Goal: Task Accomplishment & Management: Manage account settings

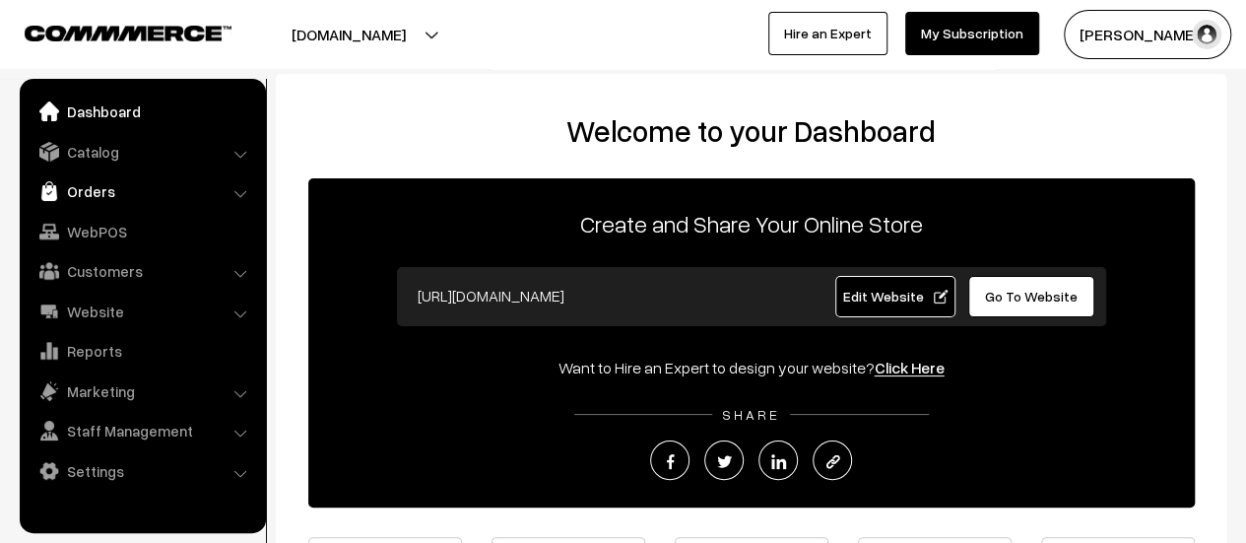
click at [101, 176] on link "Orders" at bounding box center [142, 190] width 234 height 35
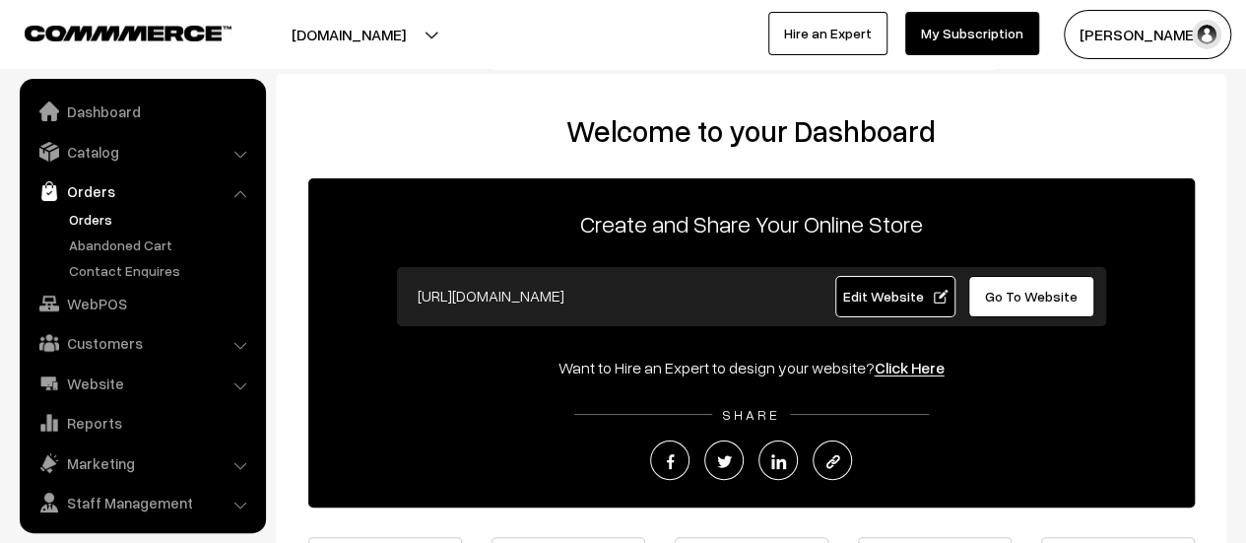
click at [89, 212] on link "Orders" at bounding box center [161, 219] width 195 height 21
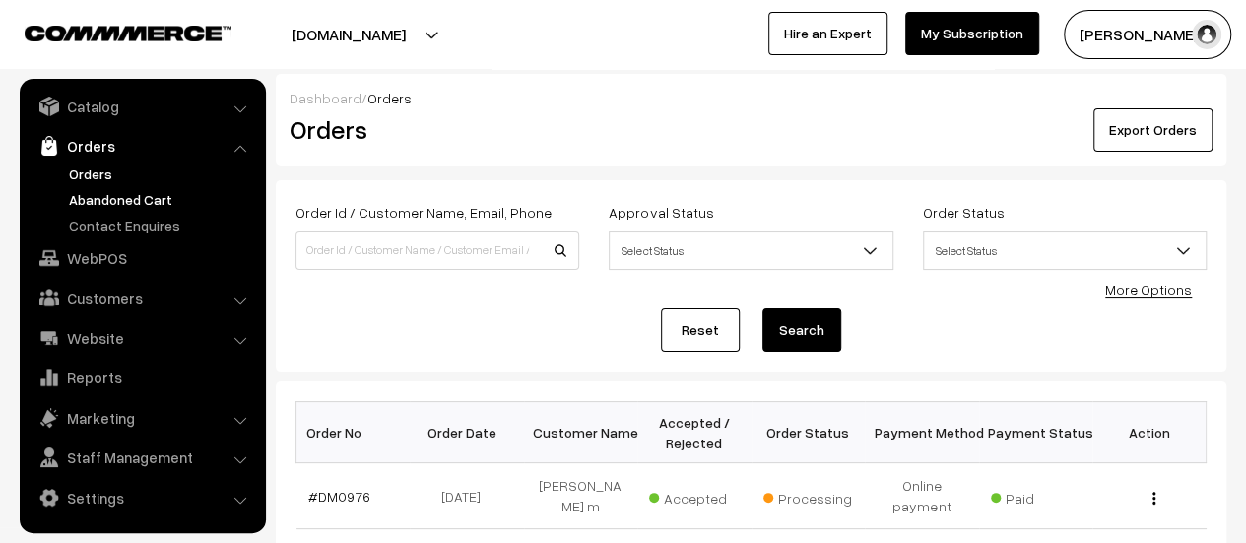
click at [146, 200] on link "Abandoned Cart" at bounding box center [161, 199] width 195 height 21
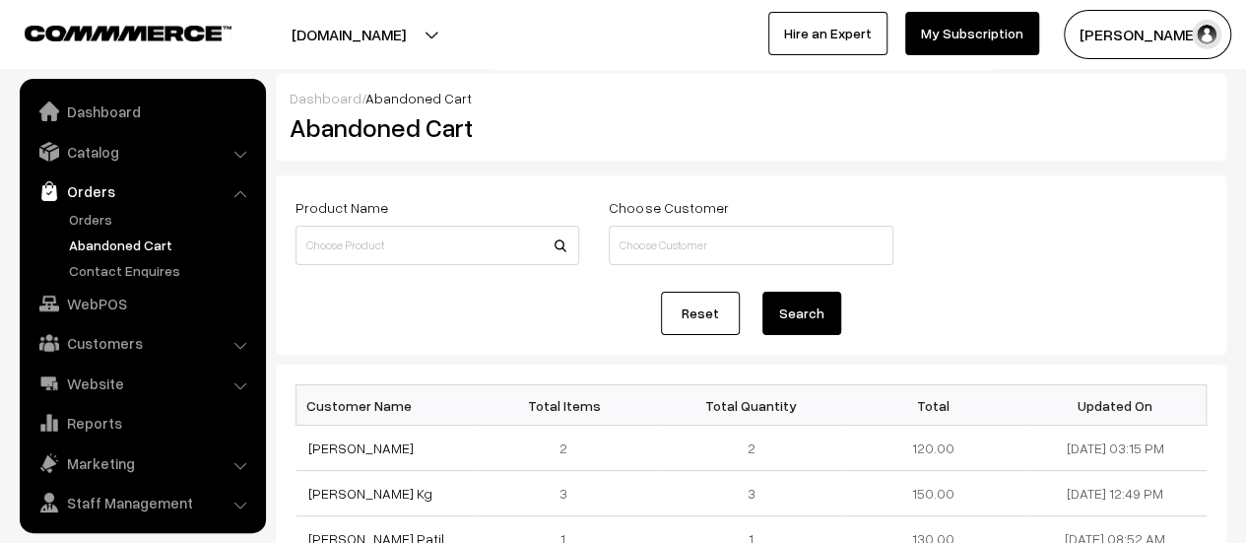
scroll to position [45, 0]
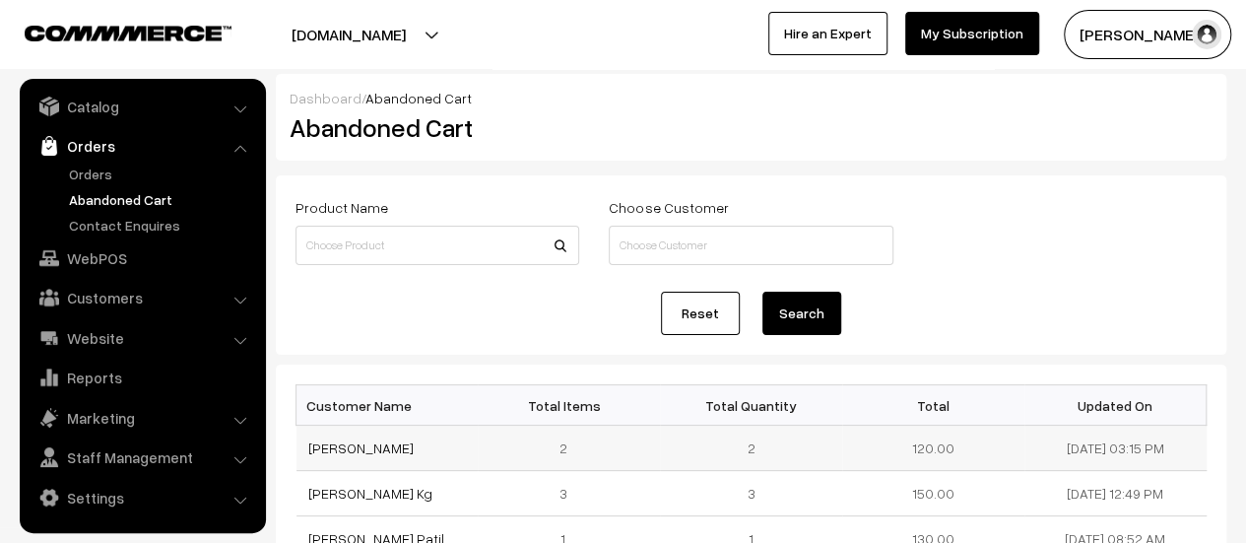
drag, startPoint x: 426, startPoint y: 440, endPoint x: 305, endPoint y: 446, distance: 120.3
click at [305, 446] on td "Laxmikant Tankasali" at bounding box center [388, 448] width 182 height 45
copy link "Laxmikant Tankasali"
click at [332, 444] on link "Laxmikant Tankasali" at bounding box center [360, 447] width 105 height 17
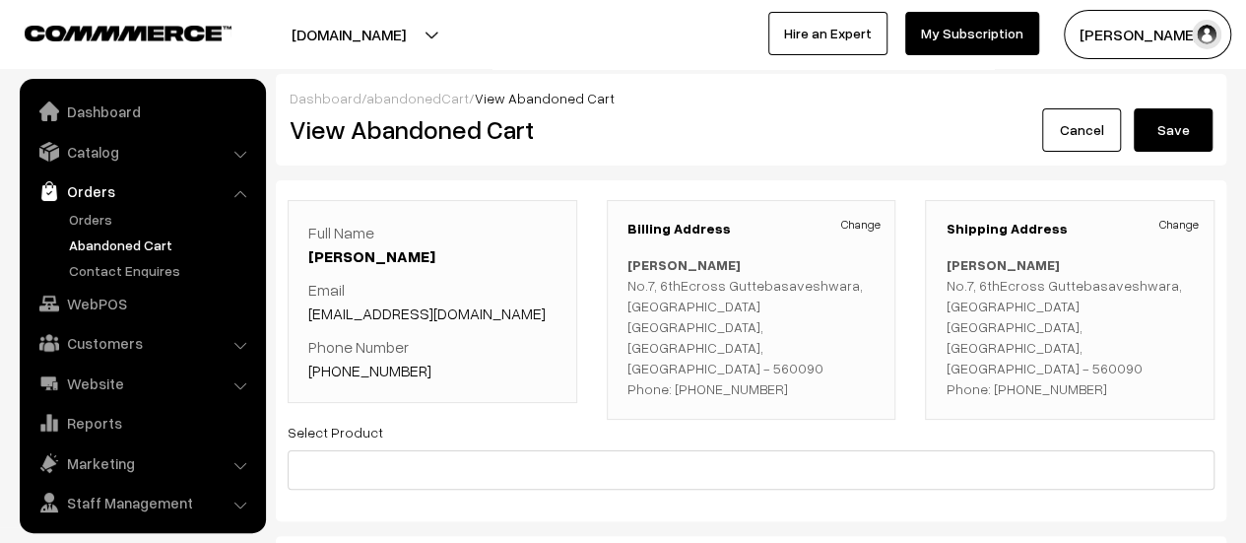
scroll to position [45, 0]
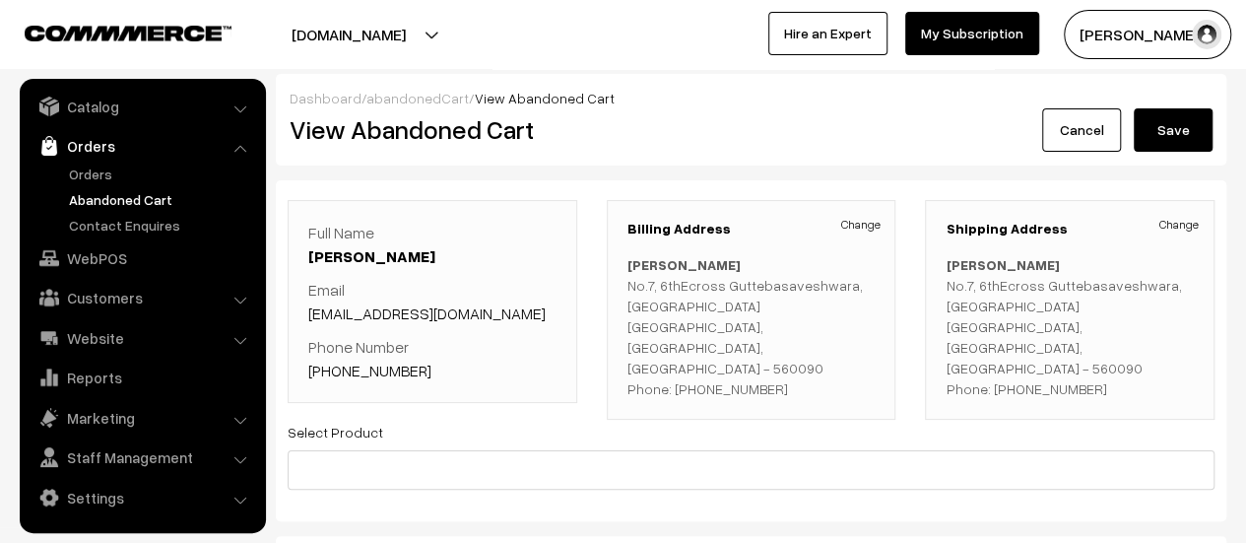
drag, startPoint x: 527, startPoint y: 312, endPoint x: 307, endPoint y: 312, distance: 219.7
click at [308, 312] on p "Email laxmikantmtankasali@gmail.com" at bounding box center [432, 301] width 248 height 47
copy link "laxmikantmtankasali@gmail.com"
drag, startPoint x: 420, startPoint y: 371, endPoint x: 334, endPoint y: 372, distance: 85.7
click at [334, 372] on p "Phone Number +91 9880978998" at bounding box center [432, 358] width 248 height 47
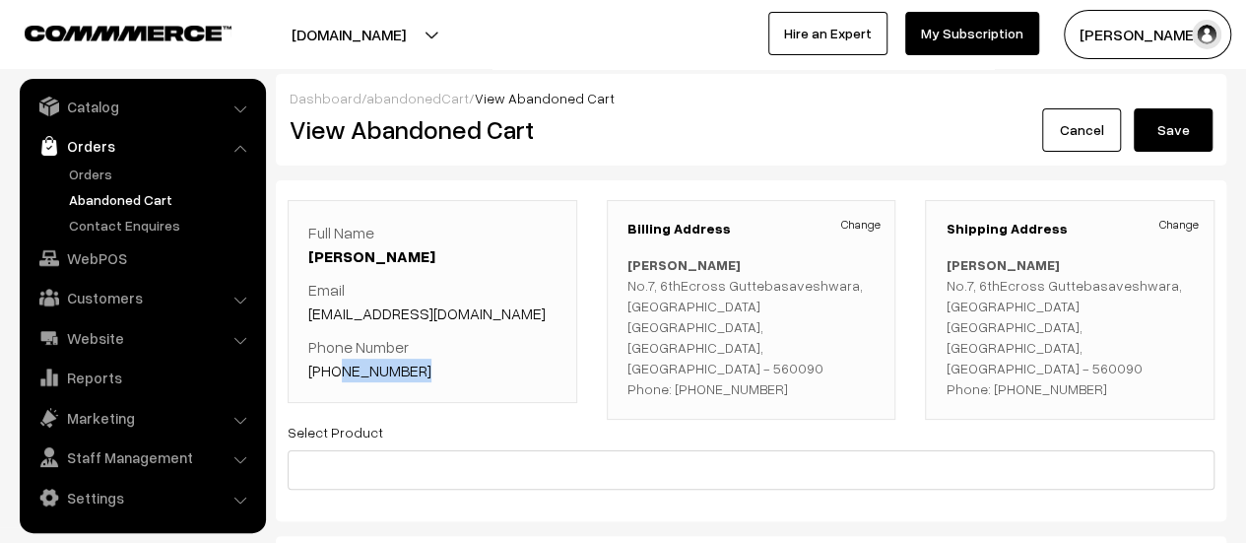
copy link "9880978998"
